Goal: Navigation & Orientation: Find specific page/section

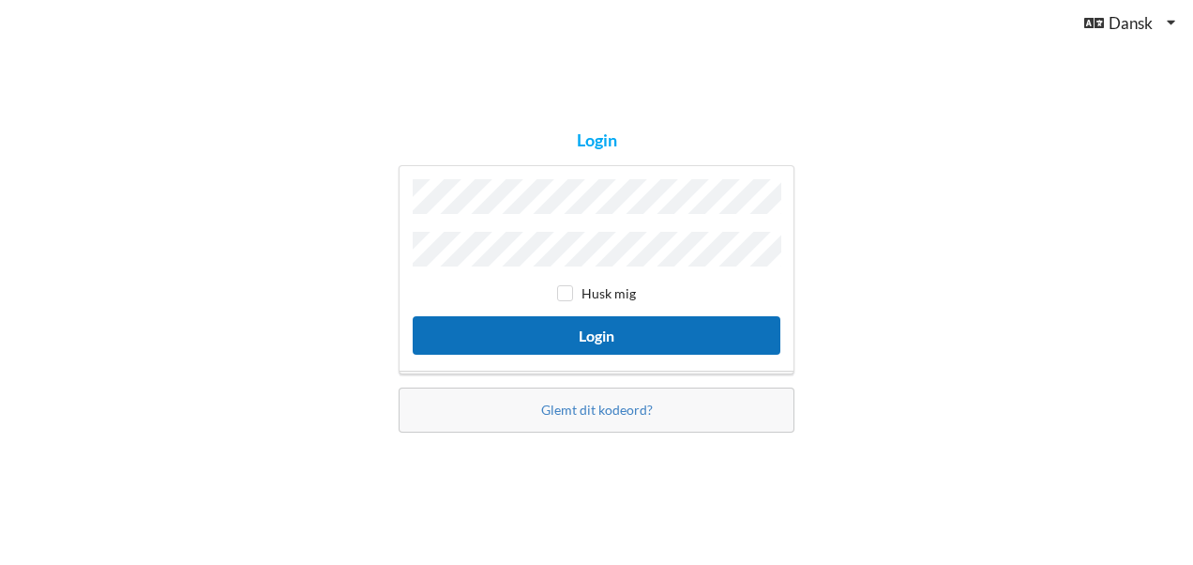
click at [563, 328] on button "Login" at bounding box center [597, 335] width 368 height 38
